Goal: Check status

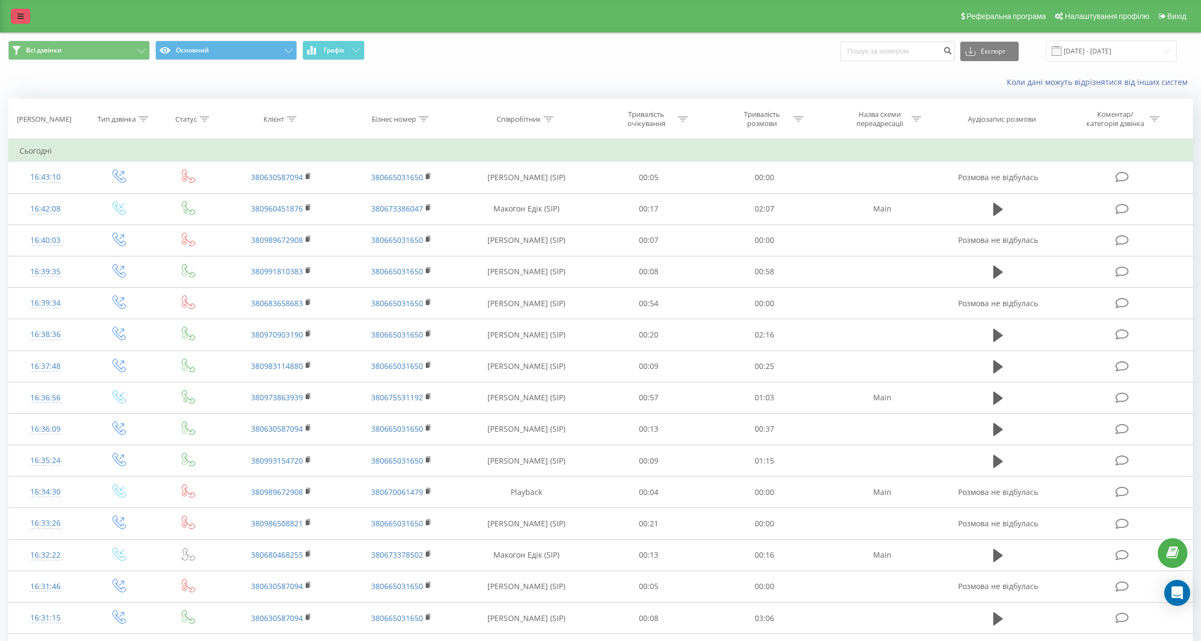
click at [19, 16] on icon at bounding box center [20, 16] width 6 height 8
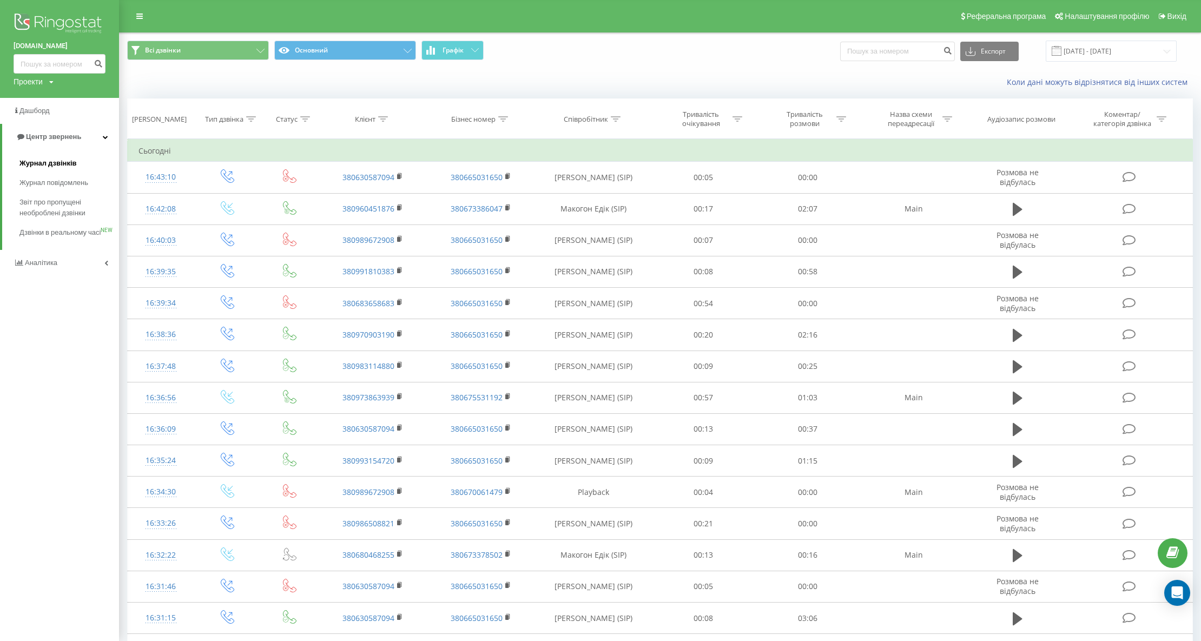
click at [49, 160] on span "Журнал дзвінків" at bounding box center [47, 163] width 57 height 11
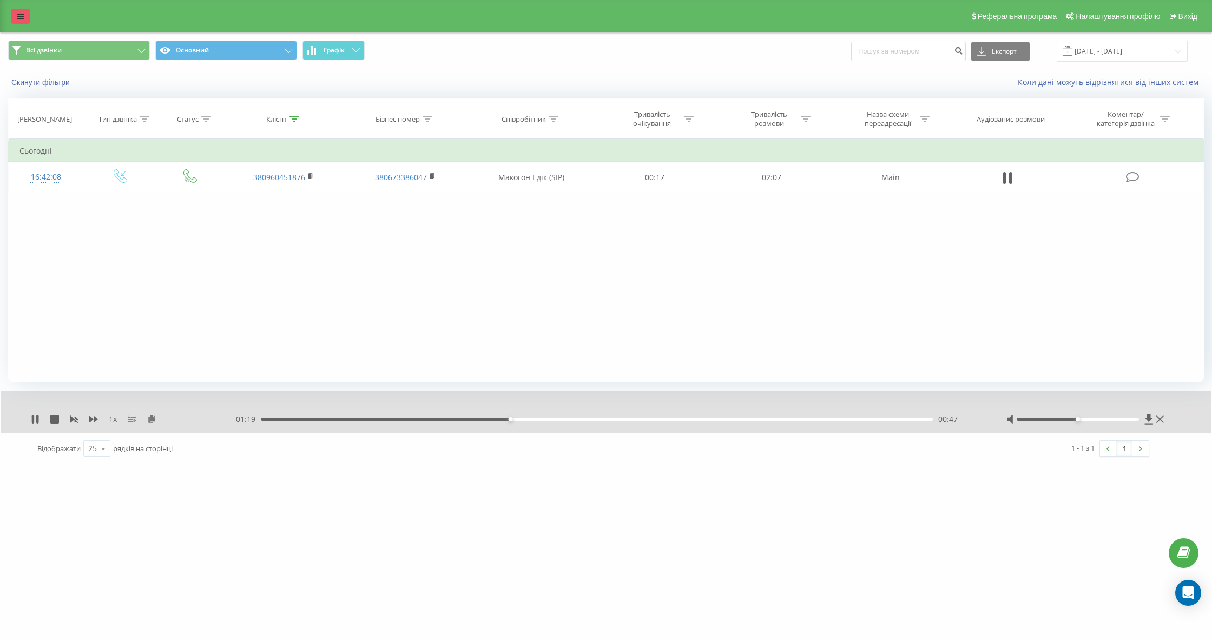
click at [16, 14] on link at bounding box center [20, 16] width 19 height 15
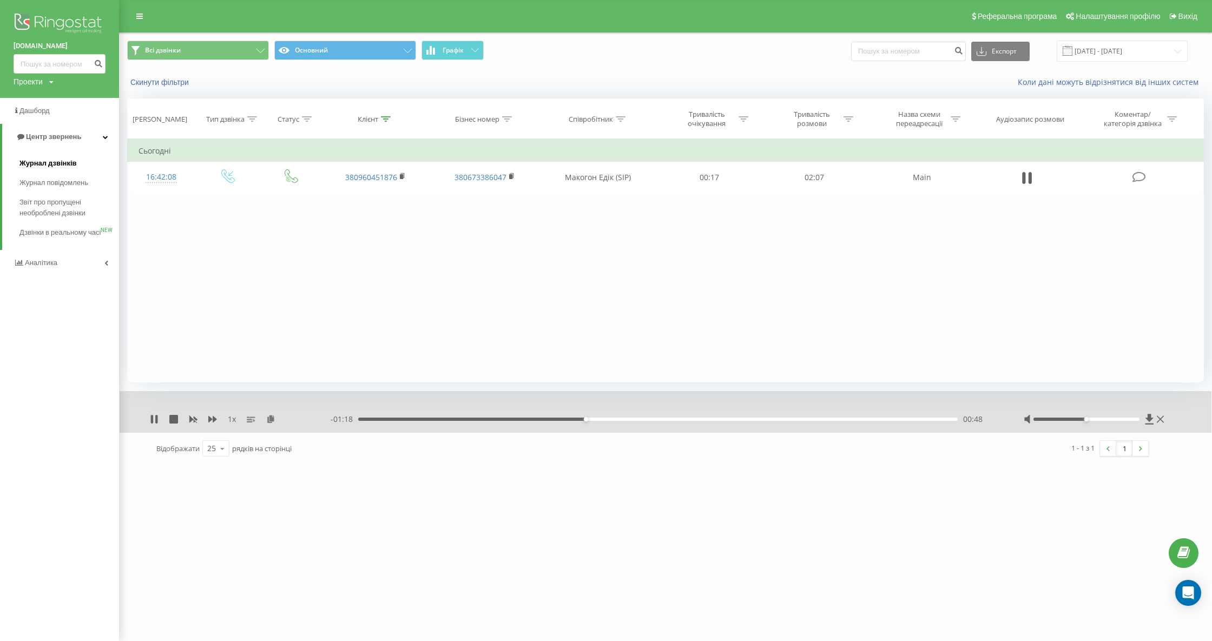
click at [66, 160] on span "Журнал дзвінків" at bounding box center [47, 163] width 57 height 11
